Goal: Task Accomplishment & Management: Use online tool/utility

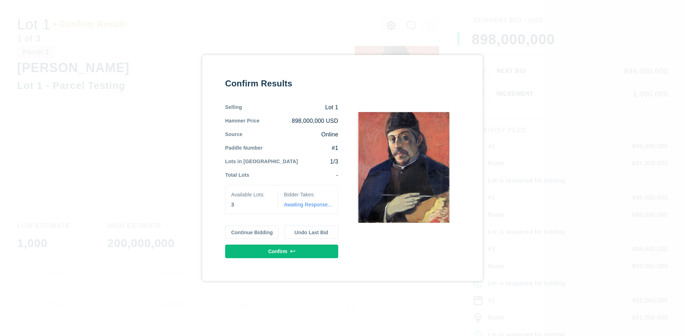
click at [252, 232] on button "Continue Bidding" at bounding box center [252, 233] width 54 height 14
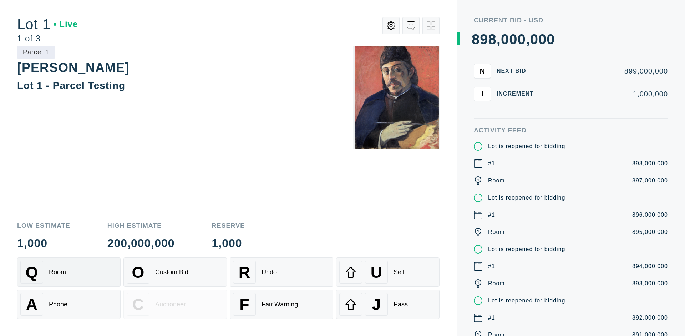
click at [69, 272] on div "Q Room" at bounding box center [68, 271] width 97 height 23
